Goal: Find specific page/section: Find specific page/section

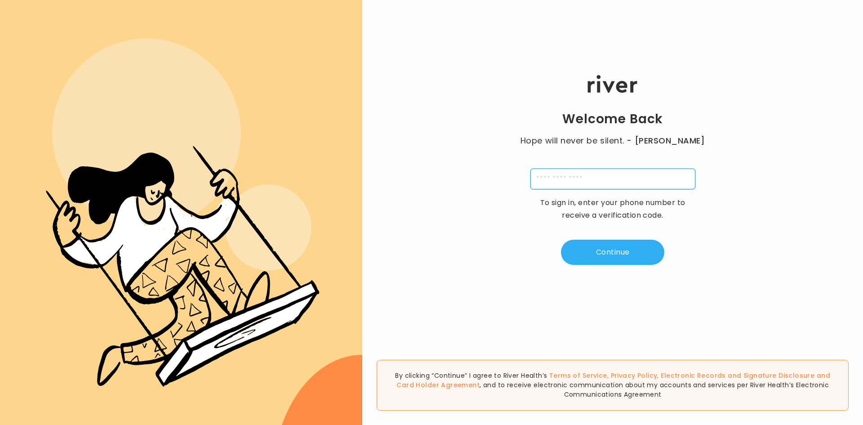
click at [565, 180] on input "tel" at bounding box center [613, 179] width 165 height 21
type input "**********"
type input "*"
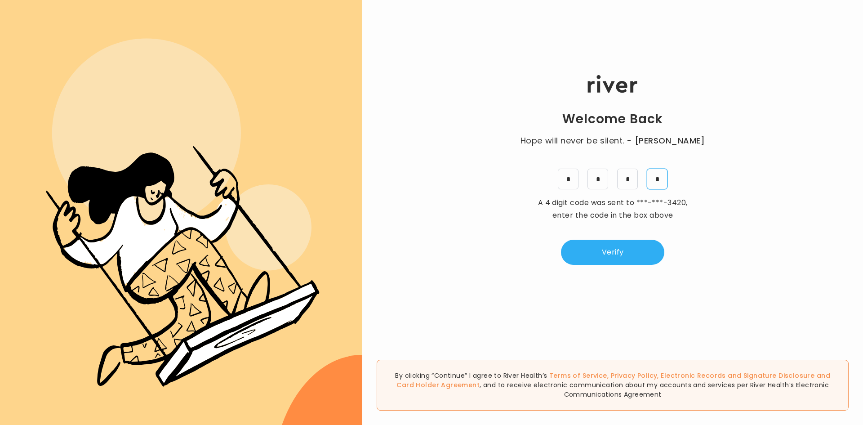
type input "*"
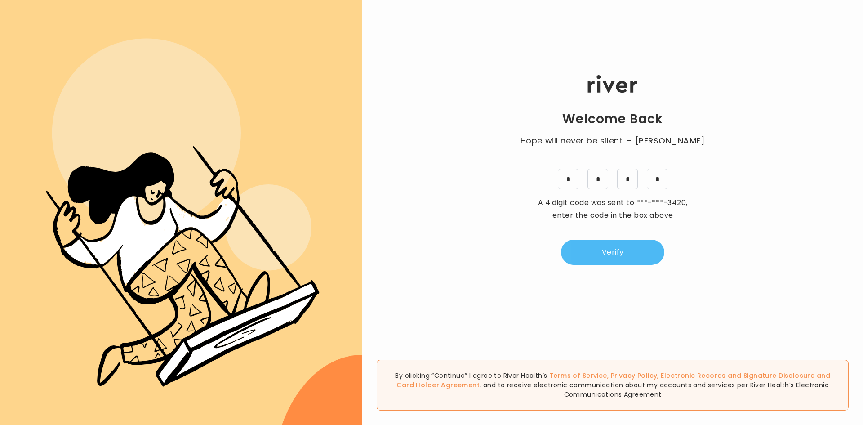
click at [638, 253] on button "Verify" at bounding box center [612, 252] width 103 height 25
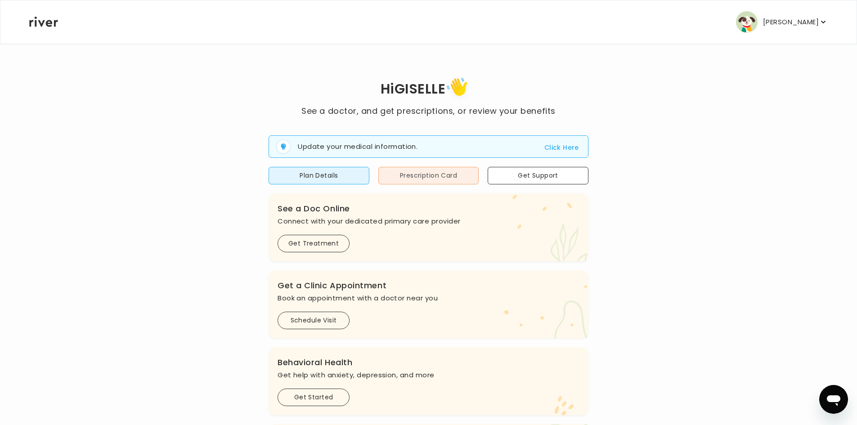
click at [460, 172] on button "Prescription Card" at bounding box center [428, 176] width 101 height 18
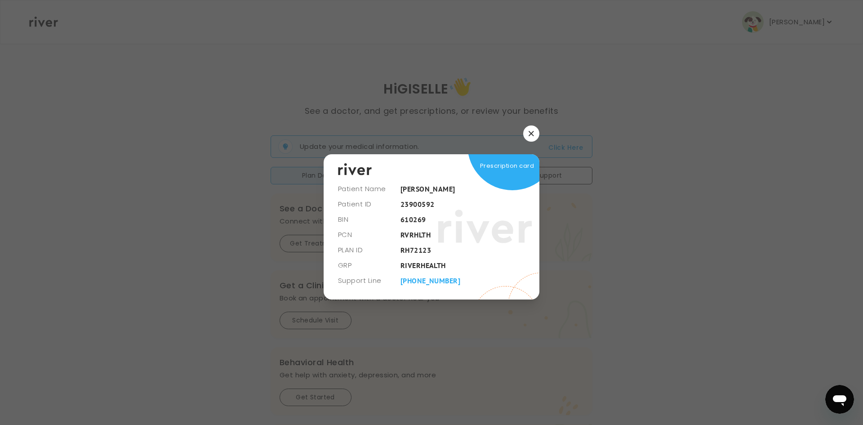
drag, startPoint x: 401, startPoint y: 204, endPoint x: 434, endPoint y: 210, distance: 33.8
click at [434, 210] on div "Prescription card" at bounding box center [432, 226] width 216 height 145
